Goal: Transaction & Acquisition: Purchase product/service

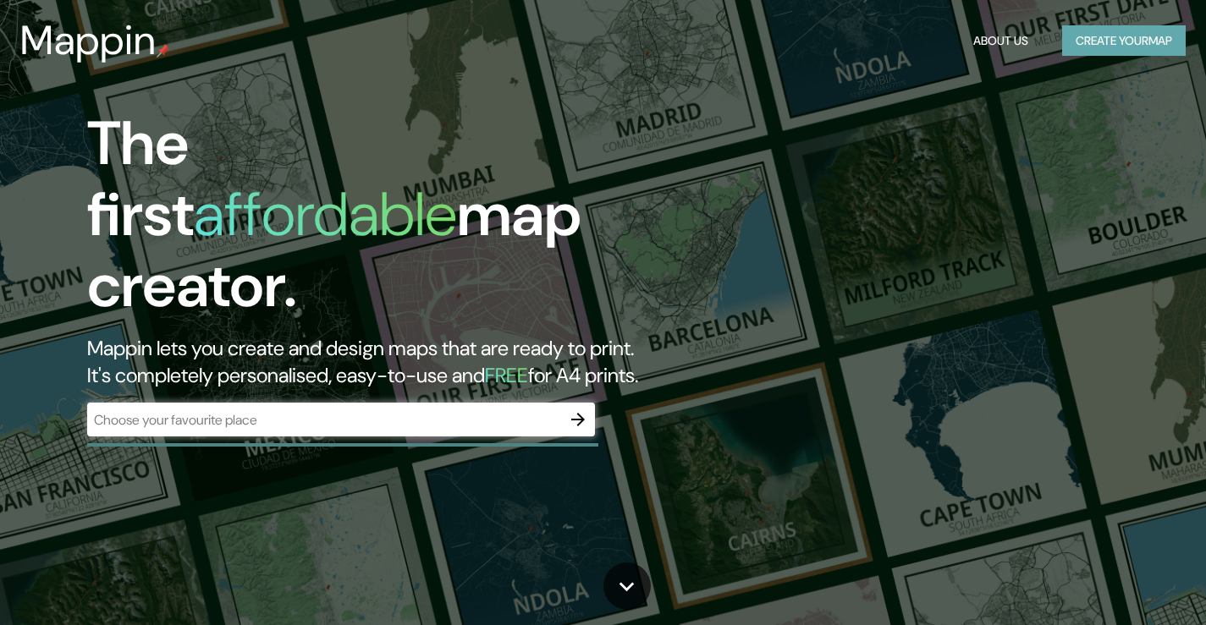
click at [1095, 41] on button "Create your map" at bounding box center [1124, 40] width 124 height 31
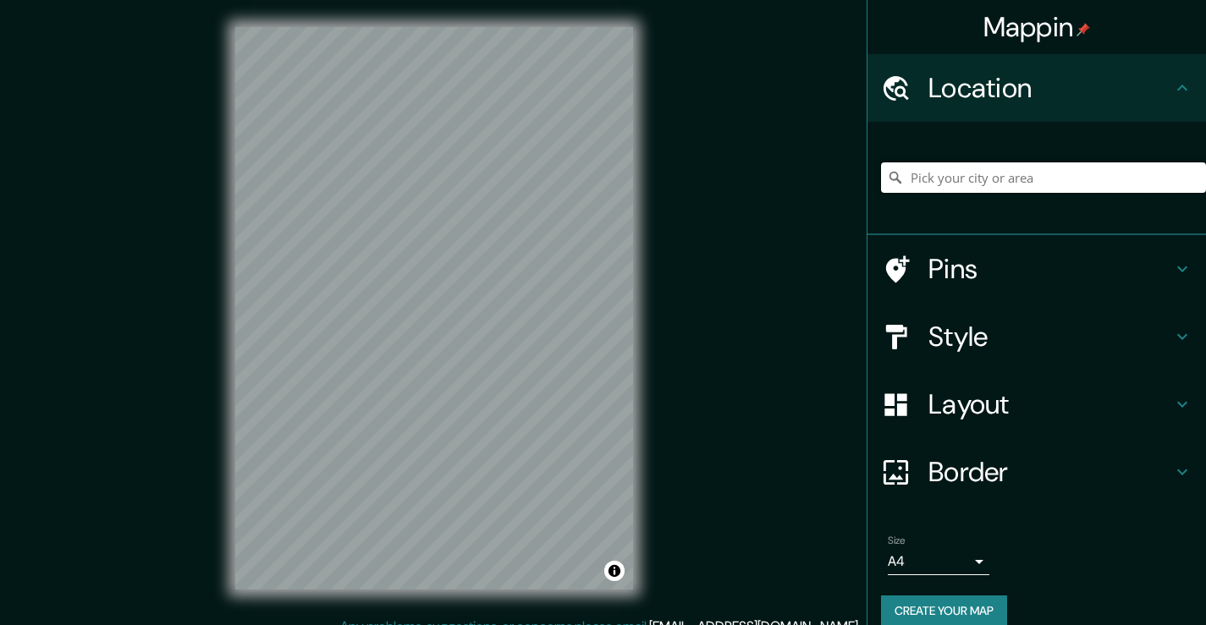
click at [994, 183] on input "Pick your city or area" at bounding box center [1043, 177] width 325 height 30
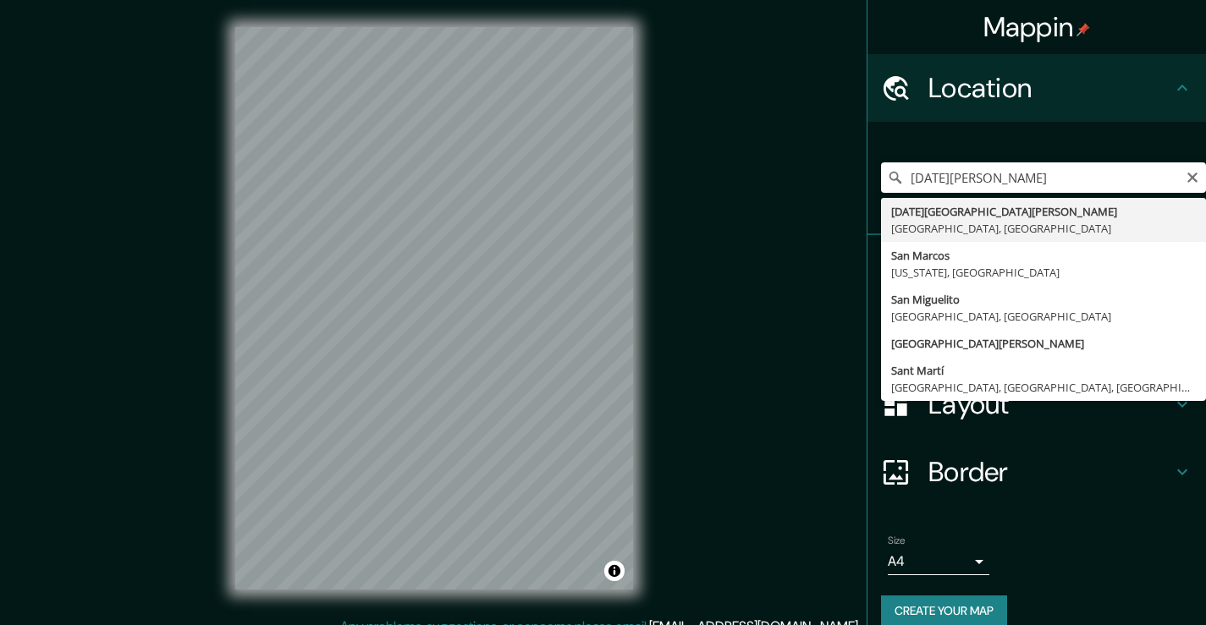
type input "[DATE][GEOGRAPHIC_DATA][PERSON_NAME], [GEOGRAPHIC_DATA], [GEOGRAPHIC_DATA]"
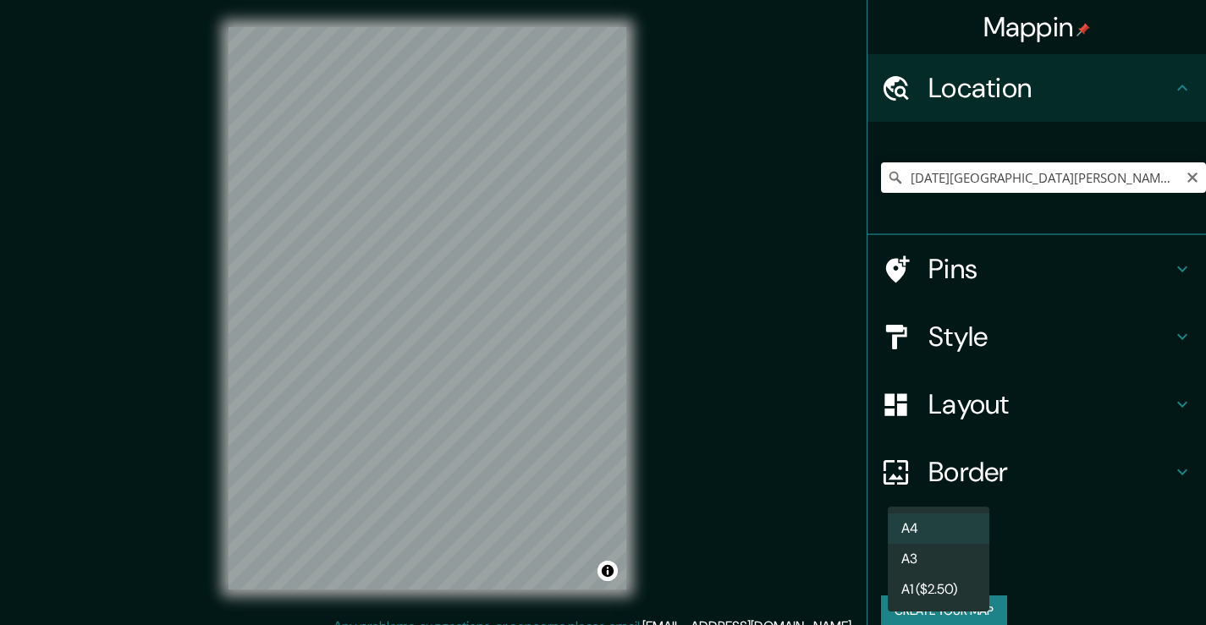
click at [970, 564] on body "Mappin Location [DATE][GEOGRAPHIC_DATA][PERSON_NAME], [GEOGRAPHIC_DATA], [GEOGR…" at bounding box center [603, 312] width 1206 height 625
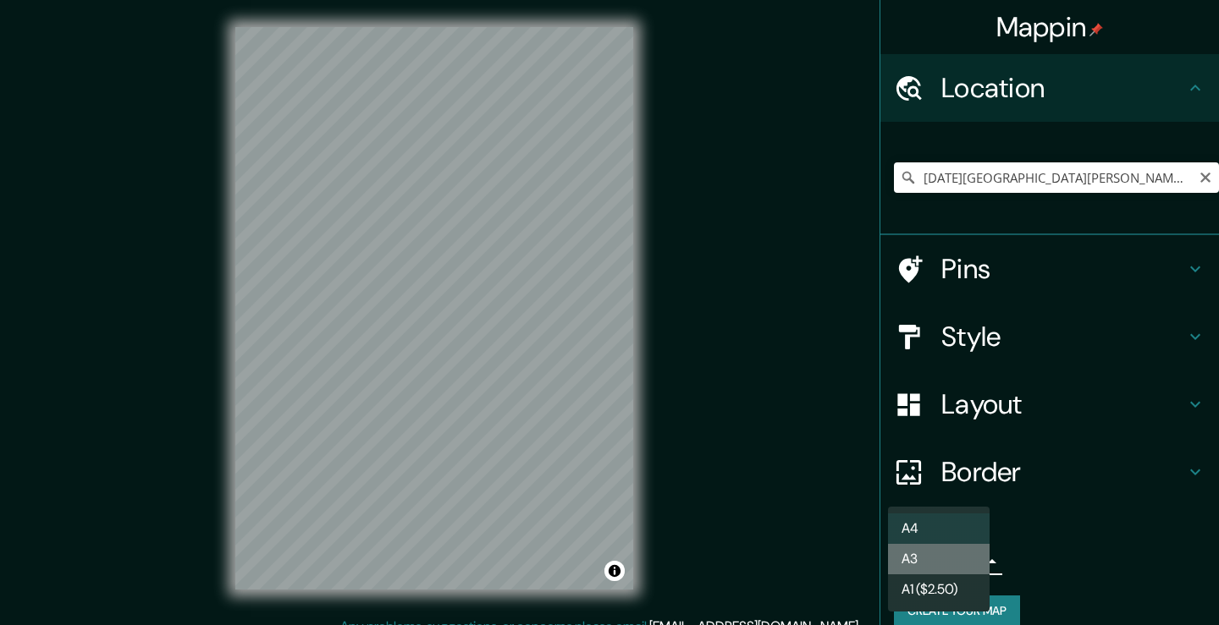
click at [970, 564] on li "A3" at bounding box center [939, 559] width 102 height 30
type input "a4"
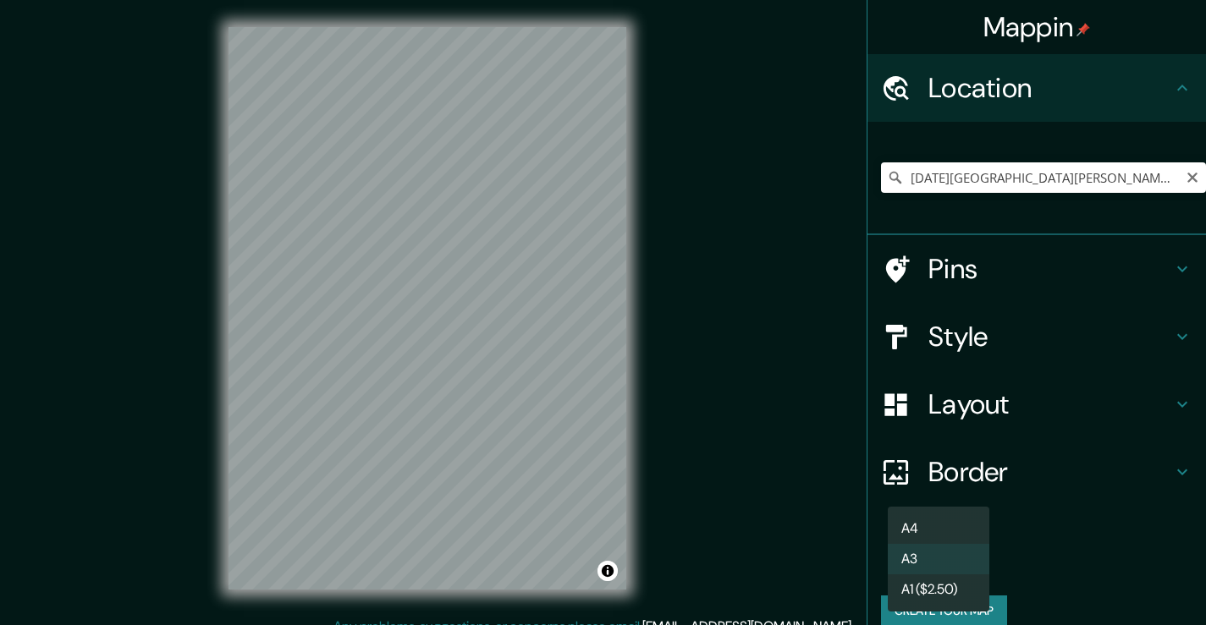
click at [970, 564] on body "Mappin Location [DATE][GEOGRAPHIC_DATA][PERSON_NAME], [GEOGRAPHIC_DATA], [GEOGR…" at bounding box center [603, 312] width 1206 height 625
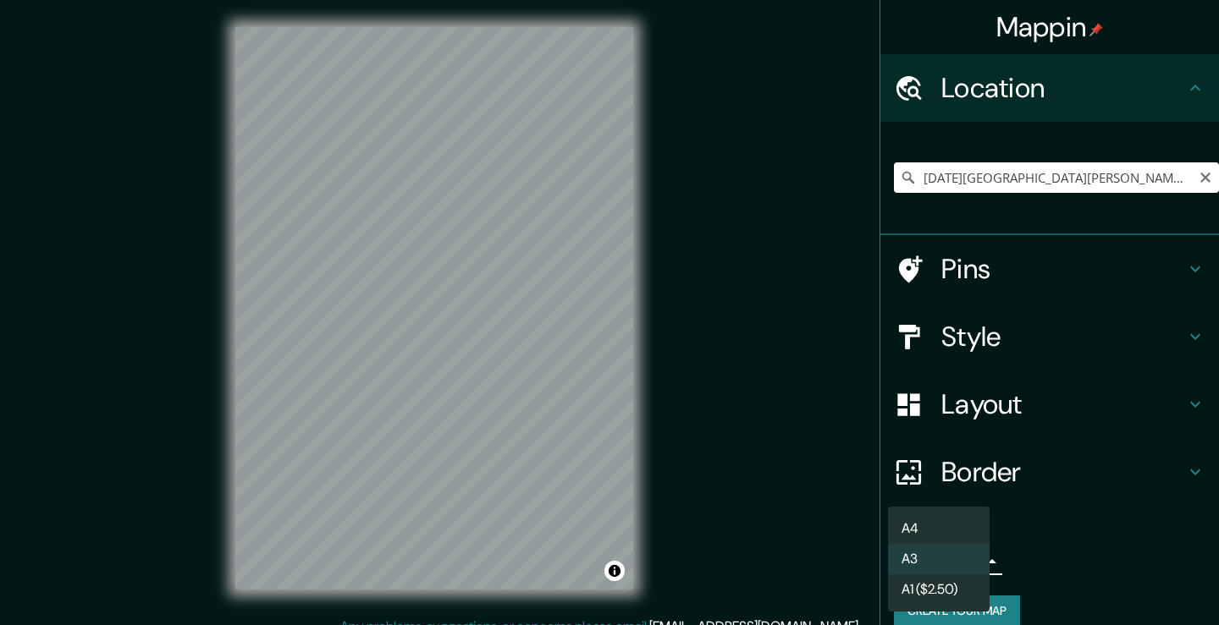
click at [970, 564] on li "A3" at bounding box center [939, 559] width 102 height 30
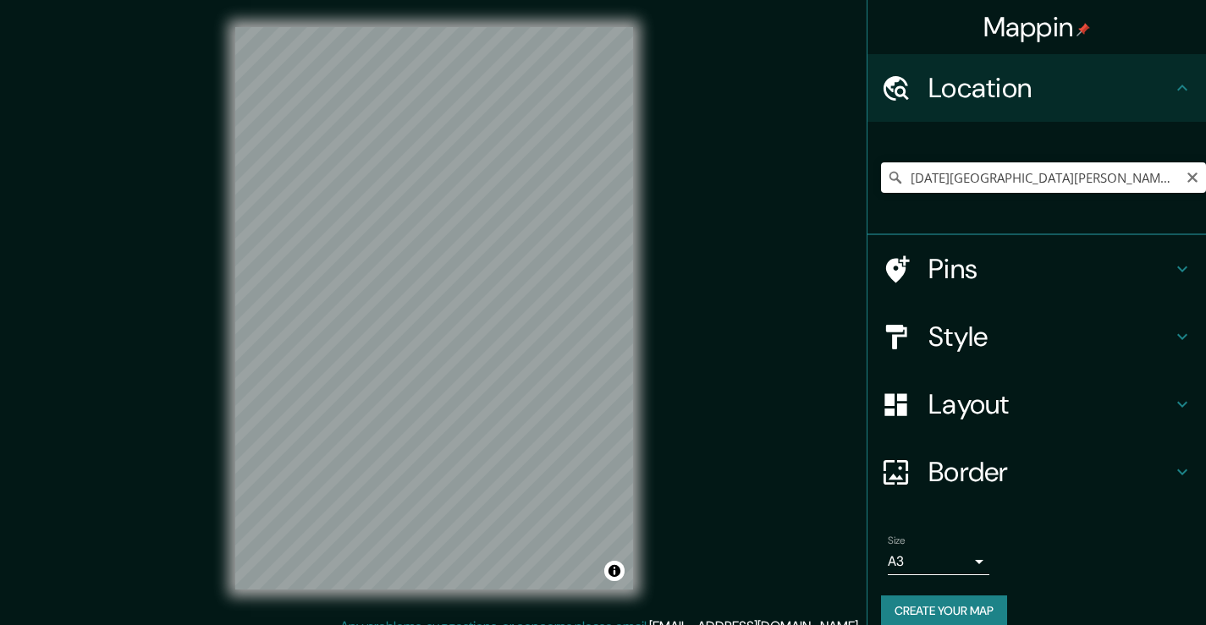
click at [1054, 344] on h4 "Style" at bounding box center [1050, 337] width 244 height 34
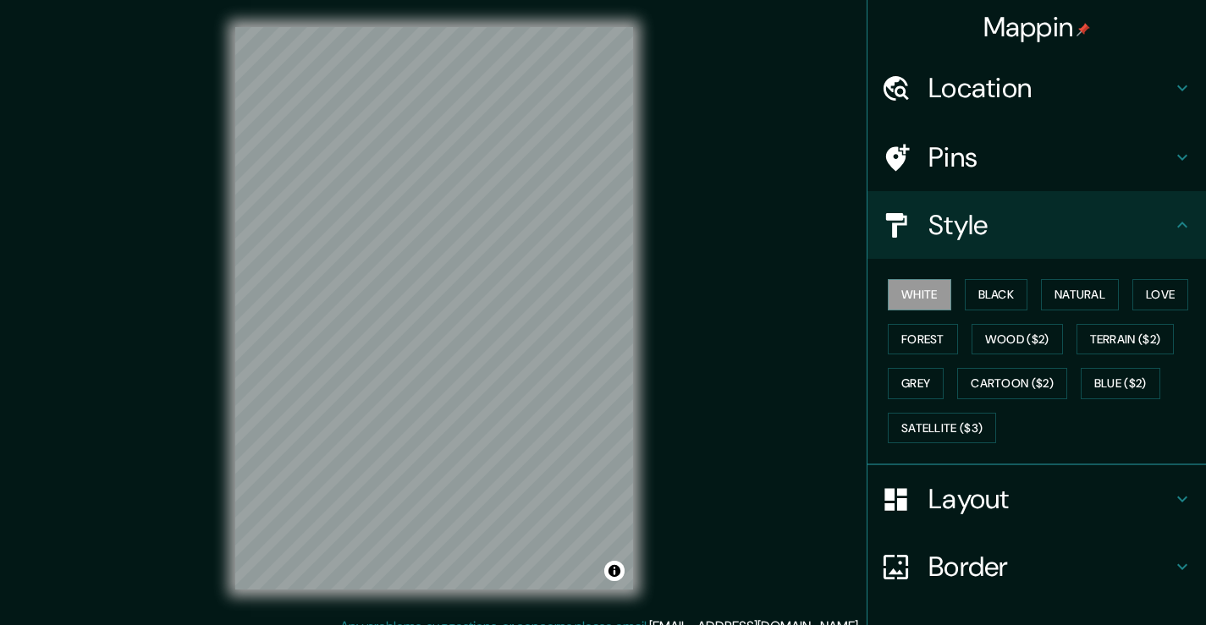
click at [994, 498] on h4 "Layout" at bounding box center [1050, 499] width 244 height 34
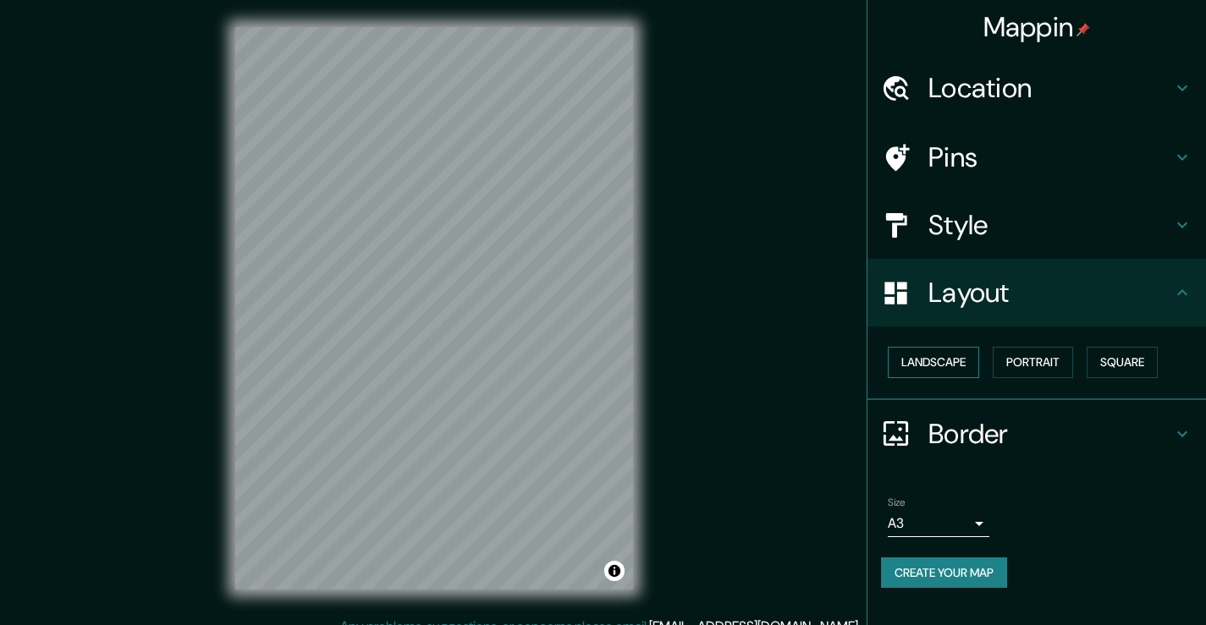
click at [961, 365] on button "Landscape" at bounding box center [933, 362] width 91 height 31
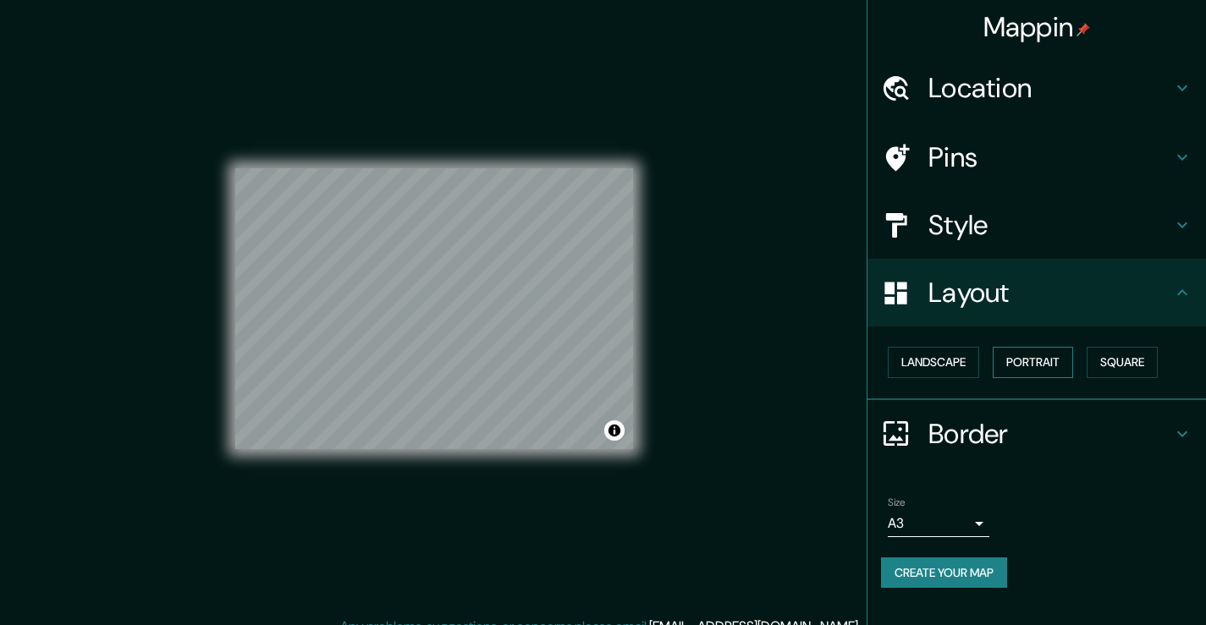
click at [1040, 359] on button "Portrait" at bounding box center [1033, 362] width 80 height 31
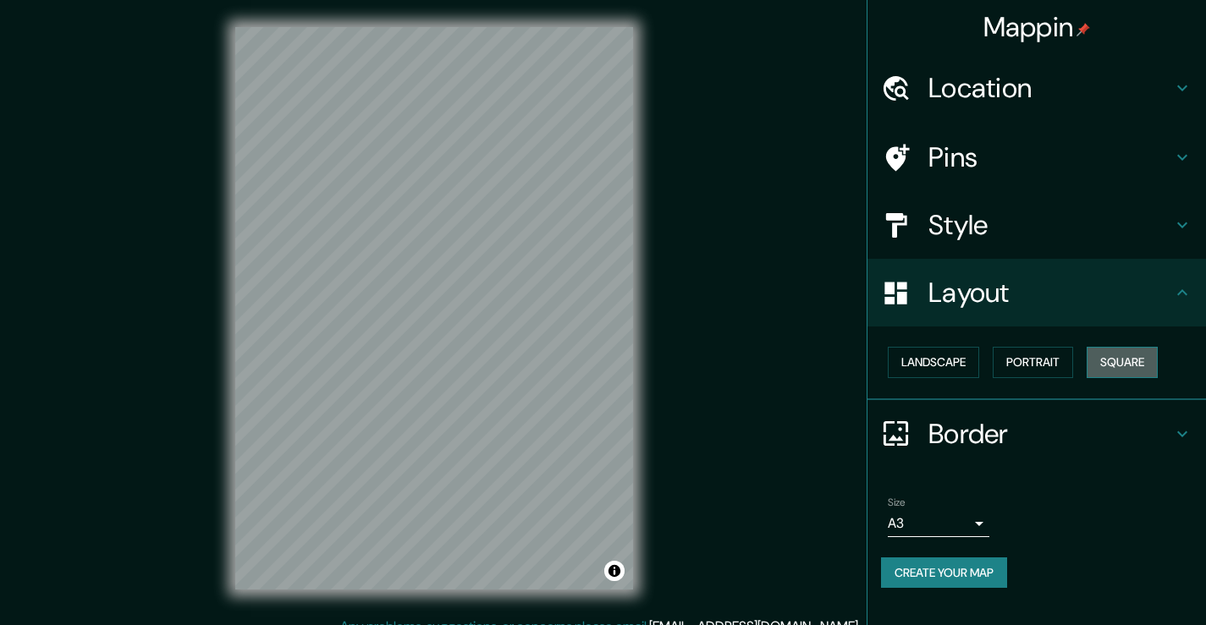
click at [1137, 371] on button "Square" at bounding box center [1122, 362] width 71 height 31
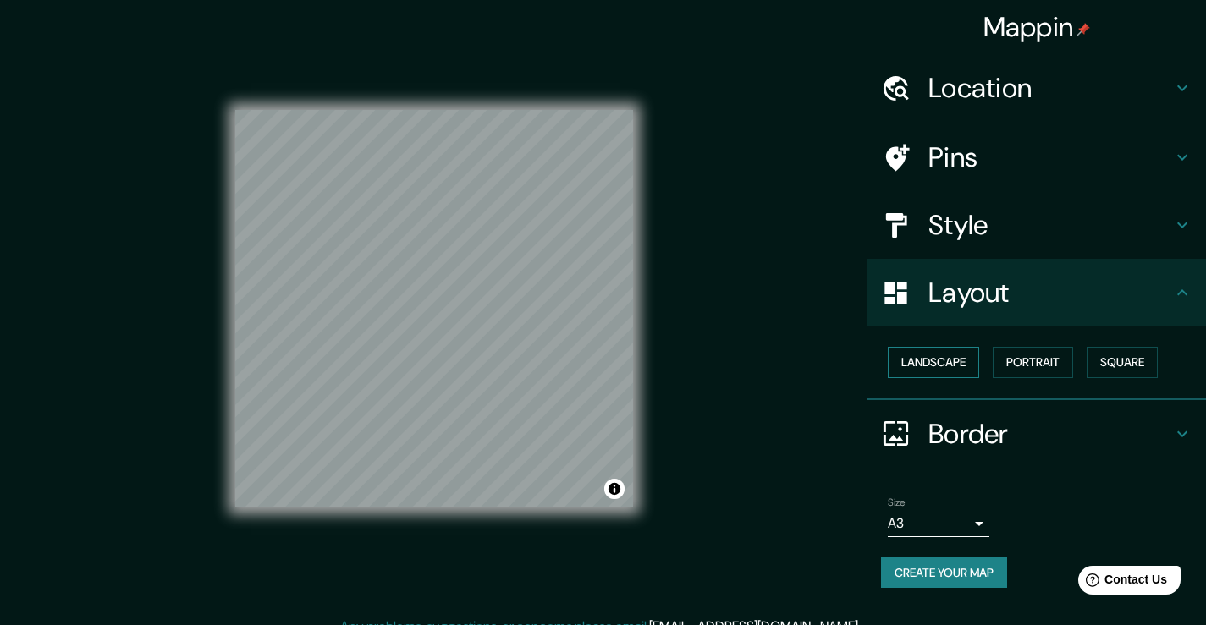
click at [955, 361] on button "Landscape" at bounding box center [933, 362] width 91 height 31
